Goal: Navigation & Orientation: Understand site structure

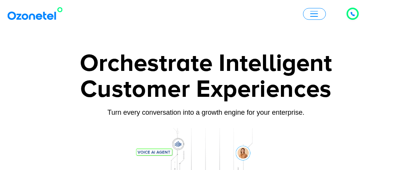
click at [313, 15] on span "button" at bounding box center [314, 14] width 8 height 6
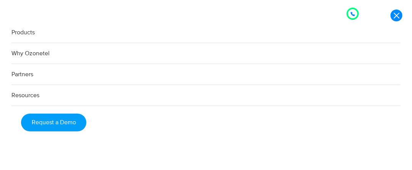
click at [17, 26] on link "Products" at bounding box center [205, 32] width 389 height 21
click at [12, 32] on li "Products AI & CX Voice AI Agents Agent Assist Voice of Customer Quality Audits …" at bounding box center [206, 32] width 412 height 21
click at [27, 63] on link "Why Ozonetel" at bounding box center [205, 53] width 389 height 21
click at [31, 79] on link "Partners" at bounding box center [205, 74] width 389 height 21
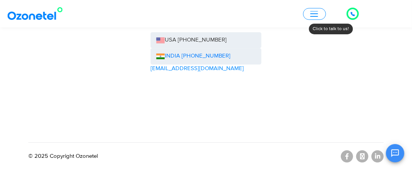
scroll to position [2688, 0]
